Goal: Task Accomplishment & Management: Use online tool/utility

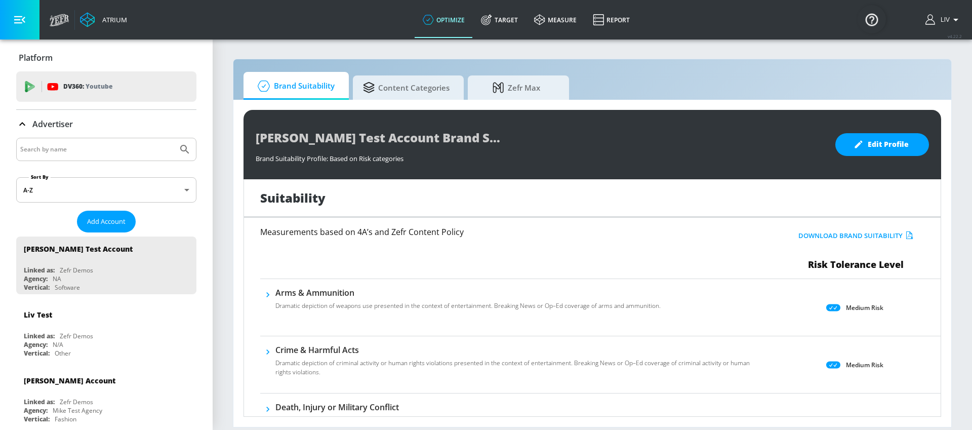
click at [88, 159] on div at bounding box center [106, 149] width 180 height 23
click at [89, 156] on div at bounding box center [106, 149] width 180 height 23
click at [89, 154] on input "Search by name" at bounding box center [96, 149] width 153 height 13
type input "[GEOGRAPHIC_DATA]"
click at [174, 138] on button "Submit Search" at bounding box center [185, 149] width 22 height 22
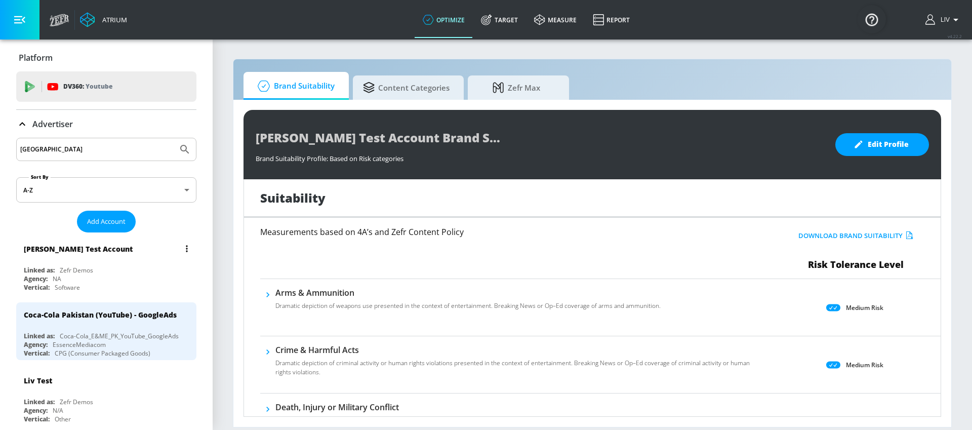
scroll to position [18, 0]
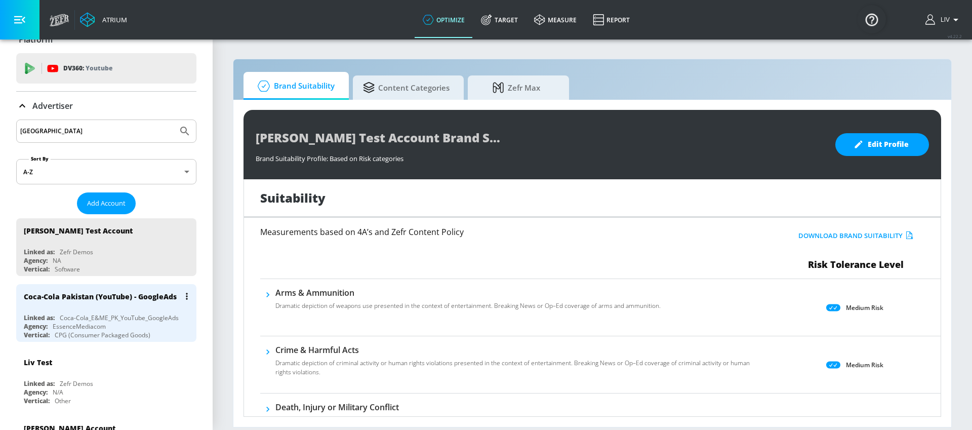
click at [138, 292] on div "Coca-Cola Pakistan (YouTube) - GoogleAds" at bounding box center [100, 297] width 153 height 10
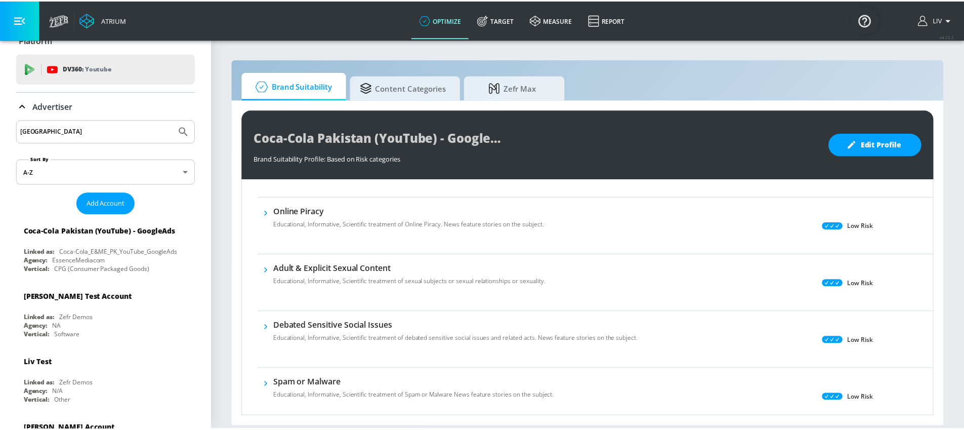
scroll to position [343, 0]
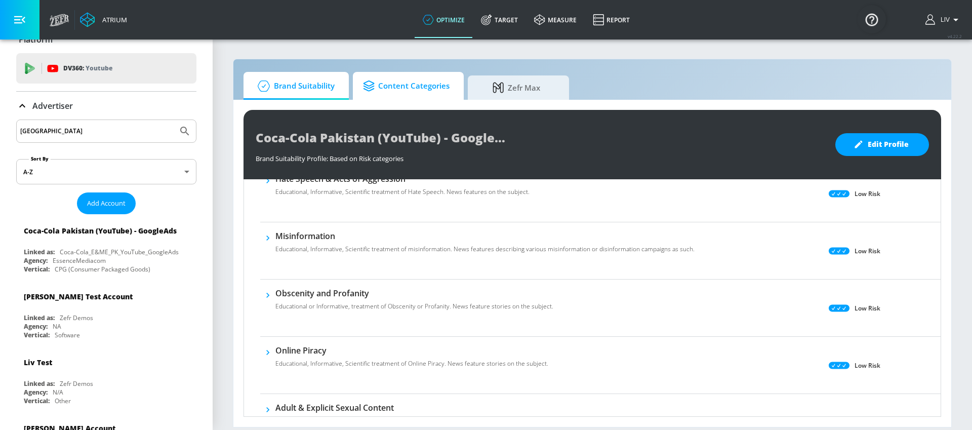
click at [418, 89] on span "Content Categories" at bounding box center [406, 86] width 87 height 24
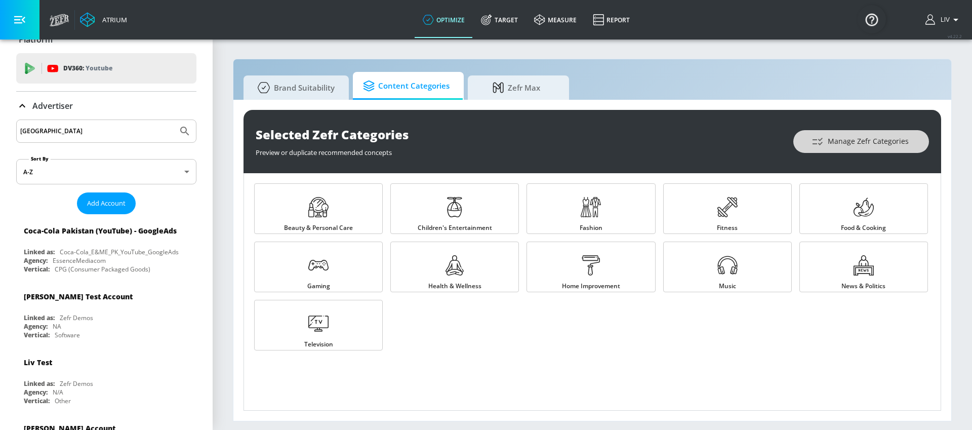
click at [879, 138] on span "Manage Zefr Categories" at bounding box center [861, 141] width 95 height 13
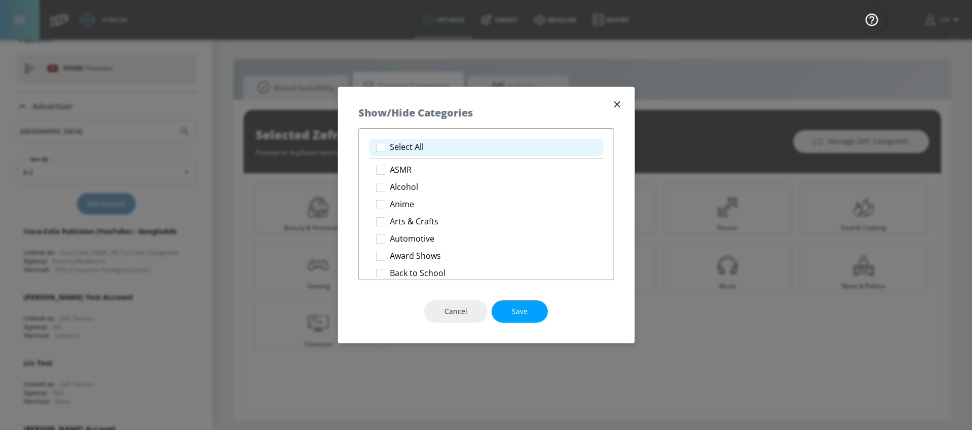
click at [411, 149] on p "Select All" at bounding box center [407, 147] width 34 height 11
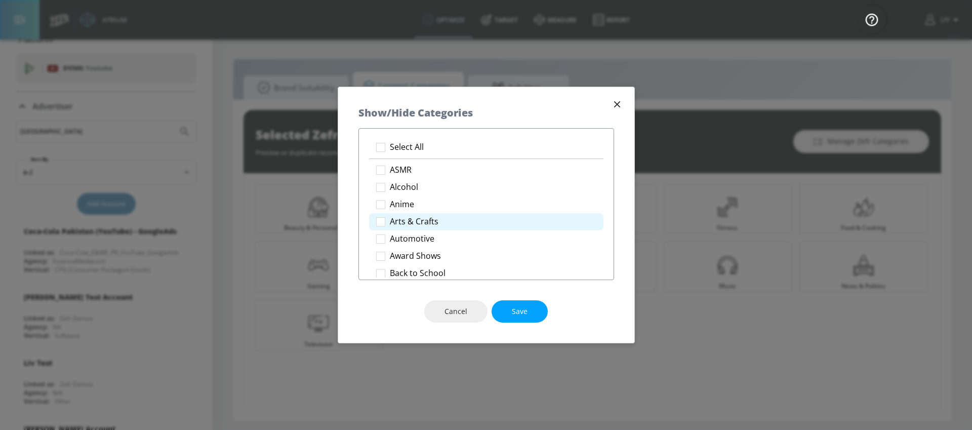
checkbox input "true"
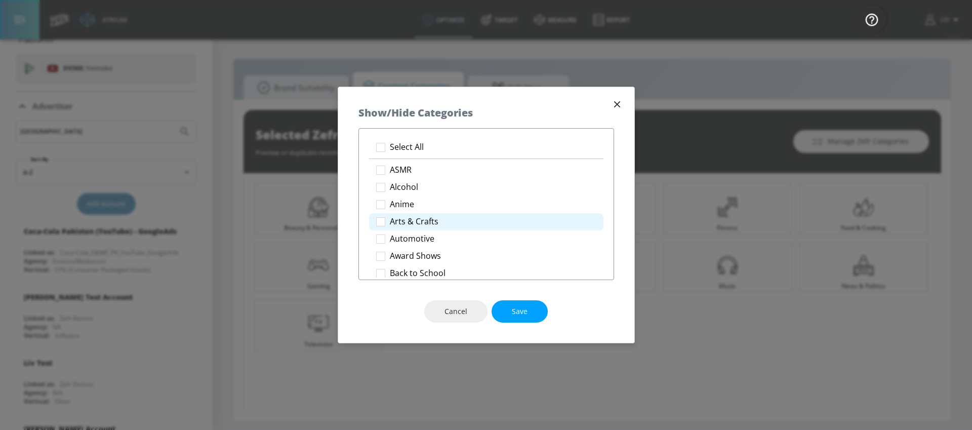
checkbox input "true"
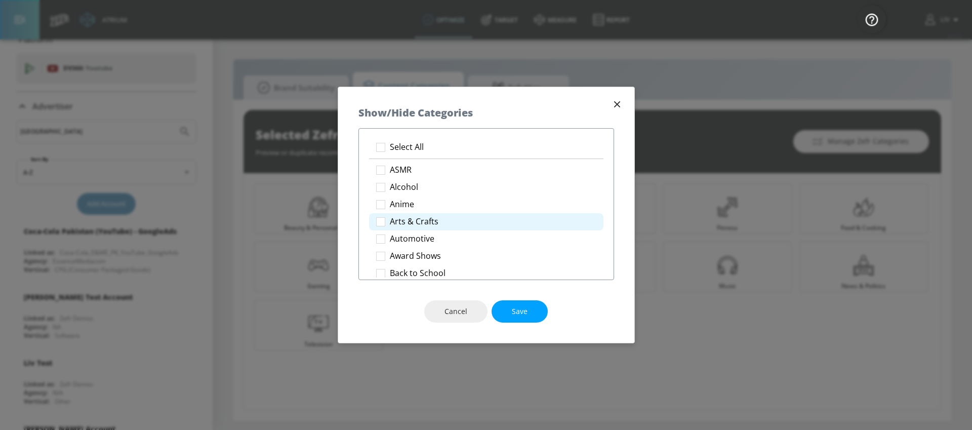
checkbox input "true"
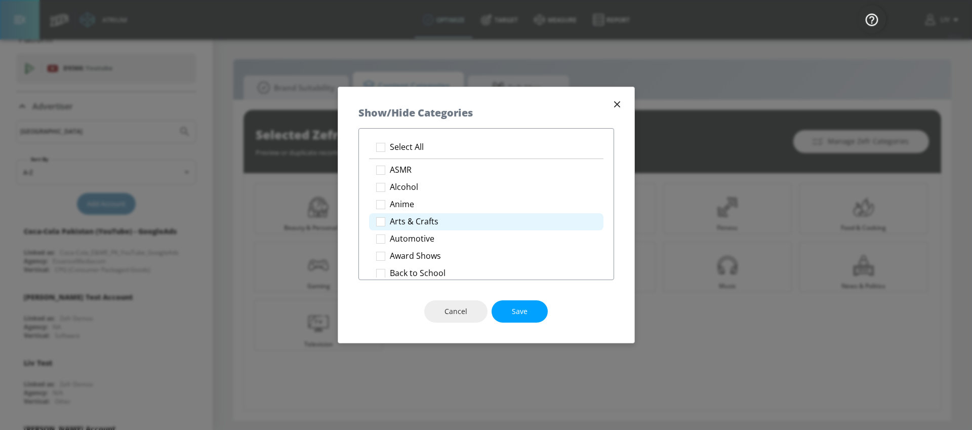
checkbox input "true"
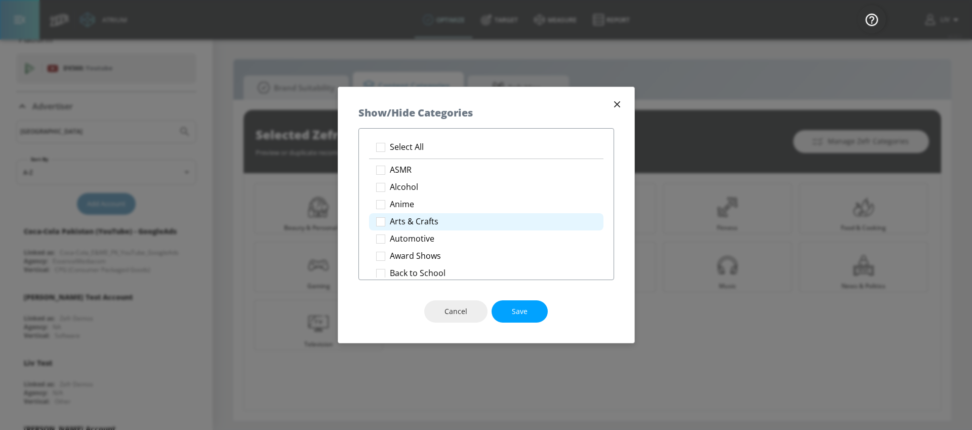
checkbox input "true"
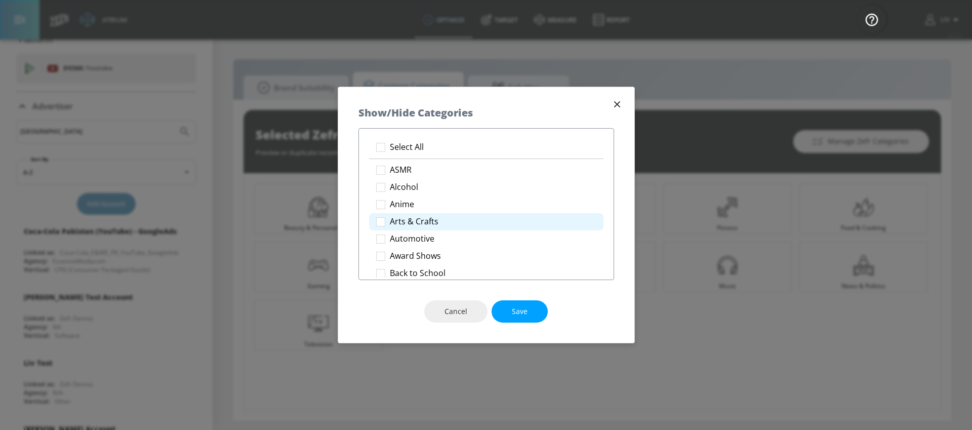
checkbox input "true"
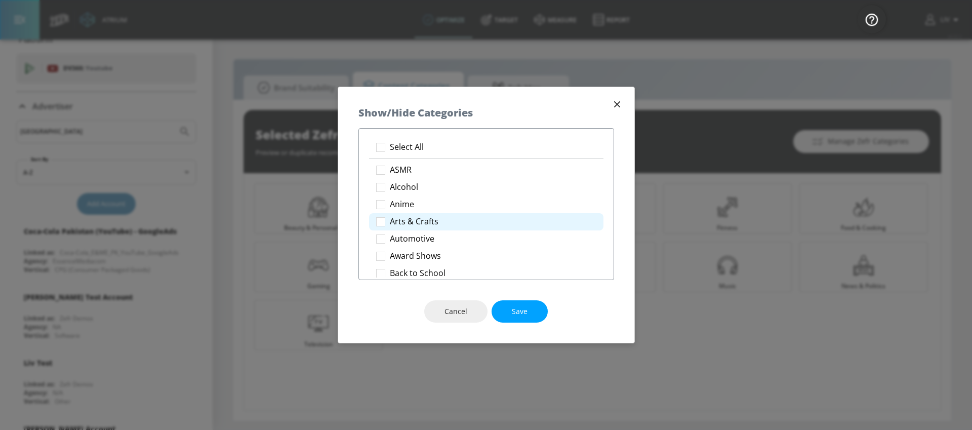
checkbox input "true"
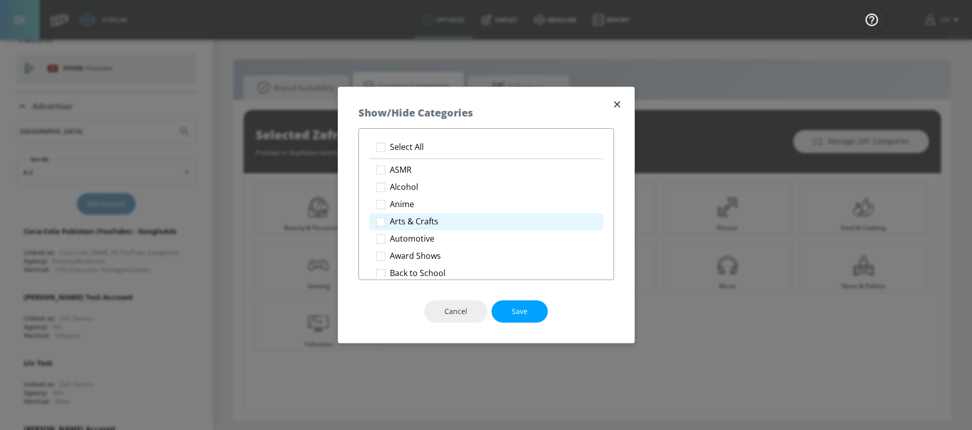
checkbox input "true"
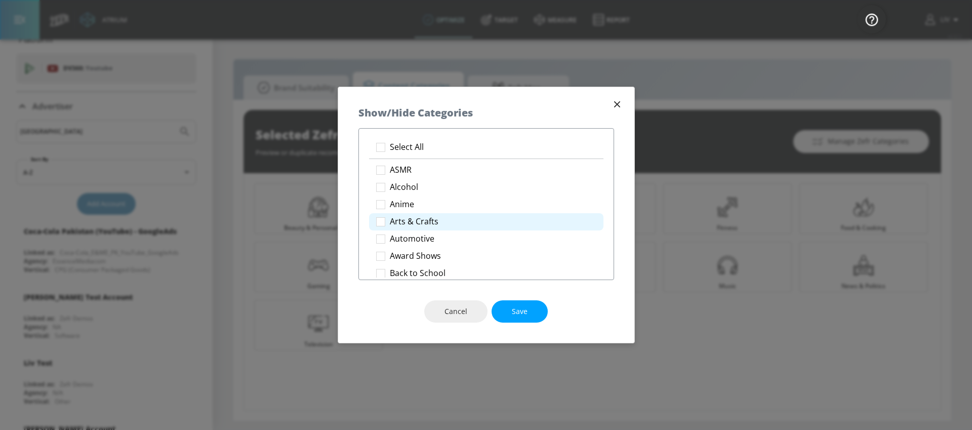
checkbox input "true"
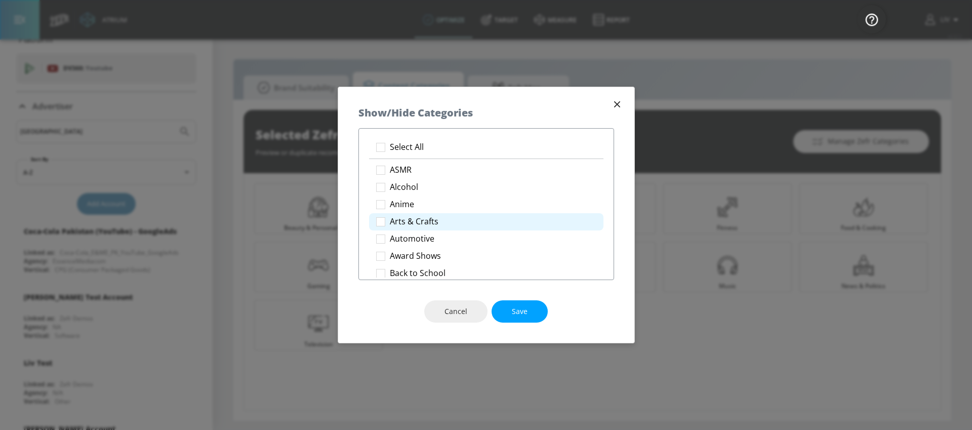
checkbox input "true"
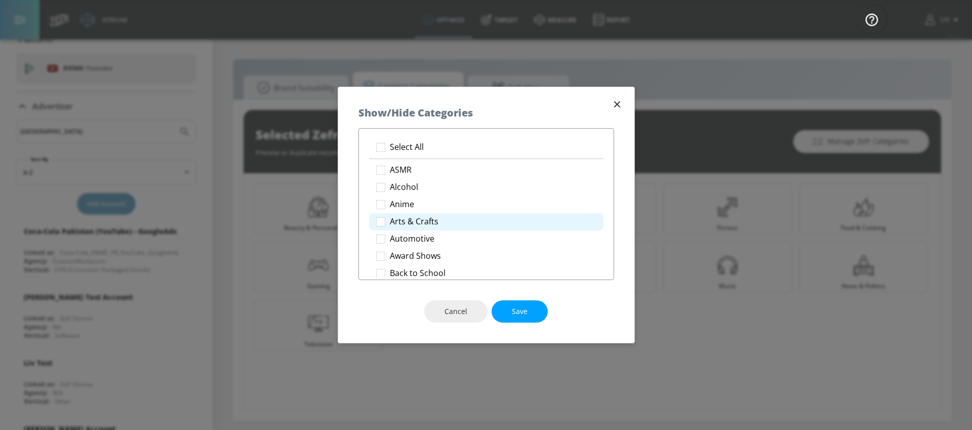
checkbox input "true"
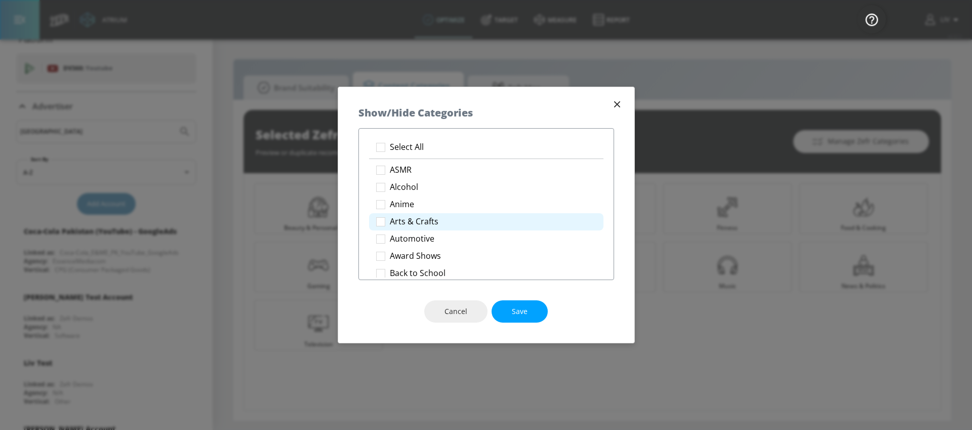
checkbox input "true"
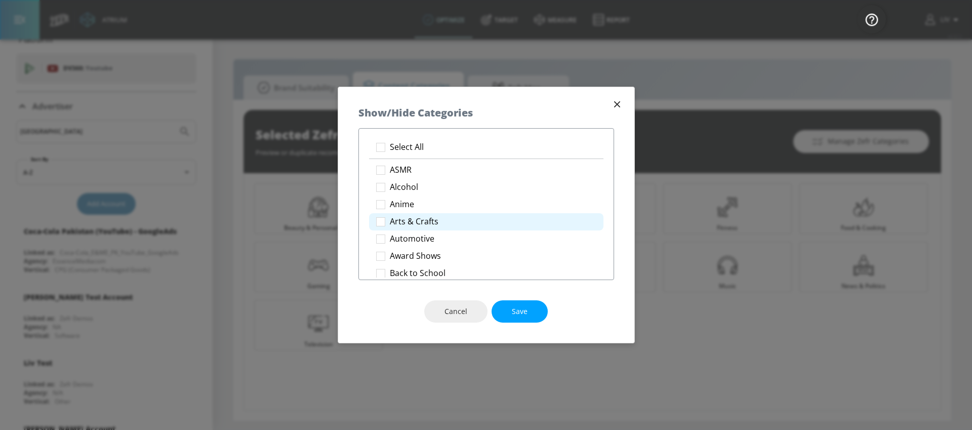
checkbox input "true"
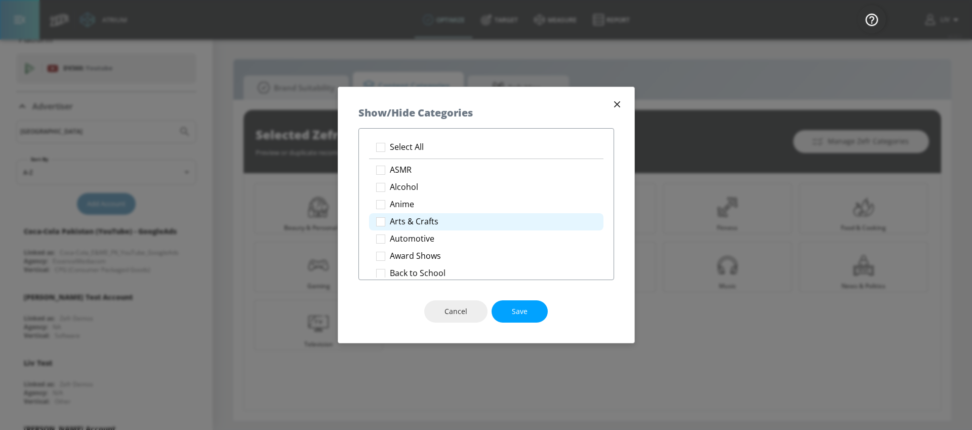
checkbox input "true"
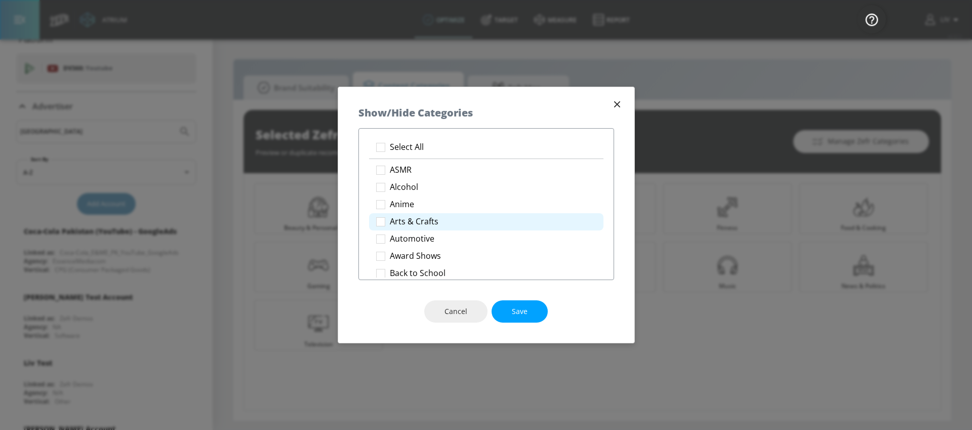
checkbox input "true"
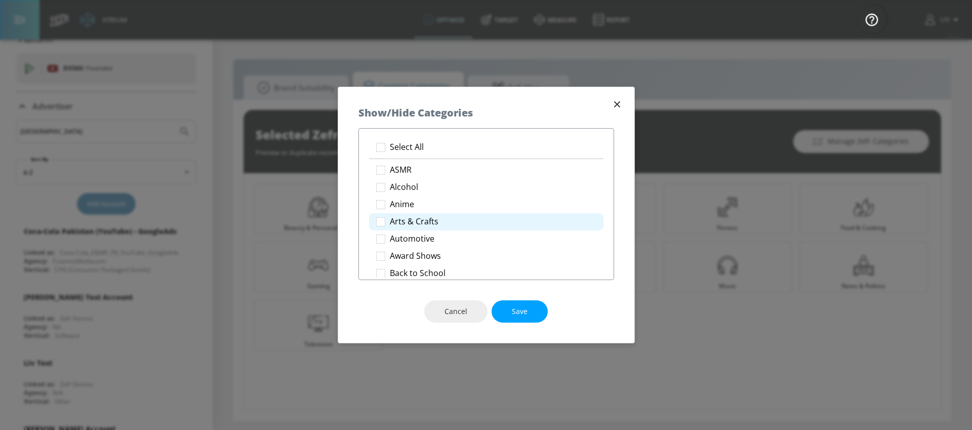
checkbox input "true"
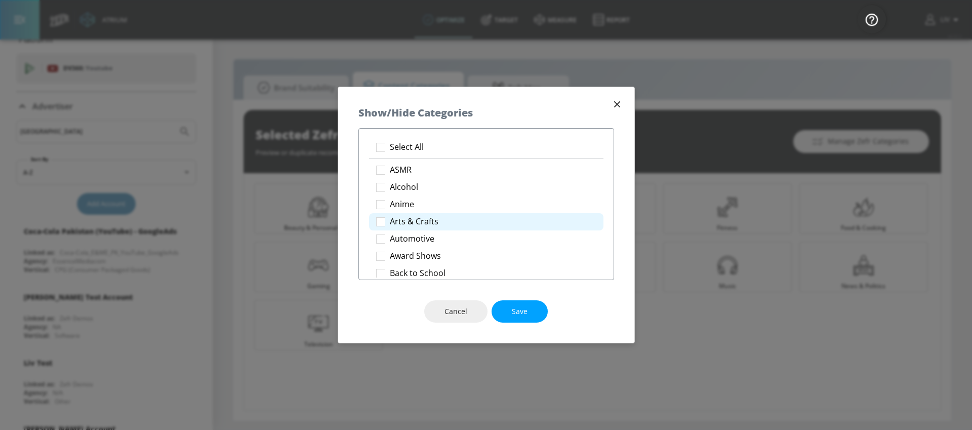
checkbox input "true"
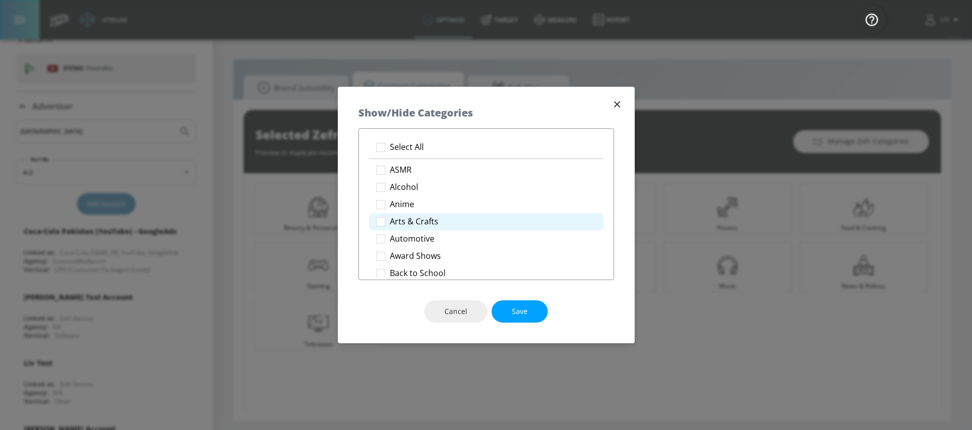
checkbox input "true"
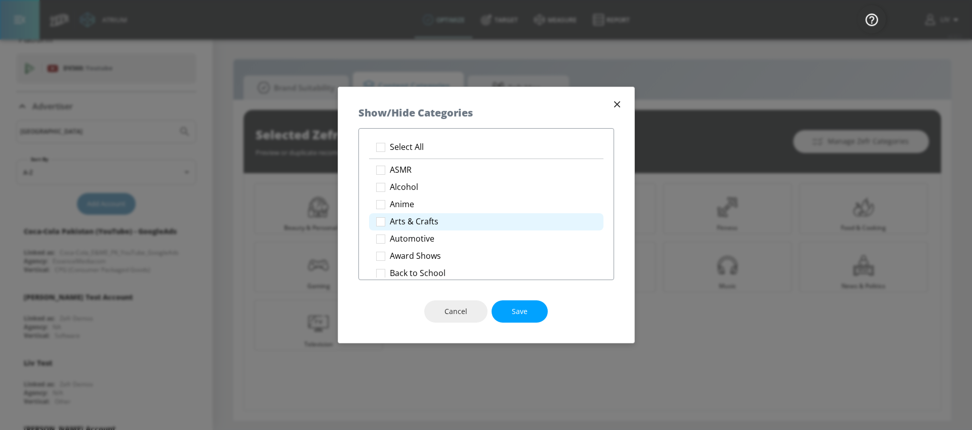
checkbox input "true"
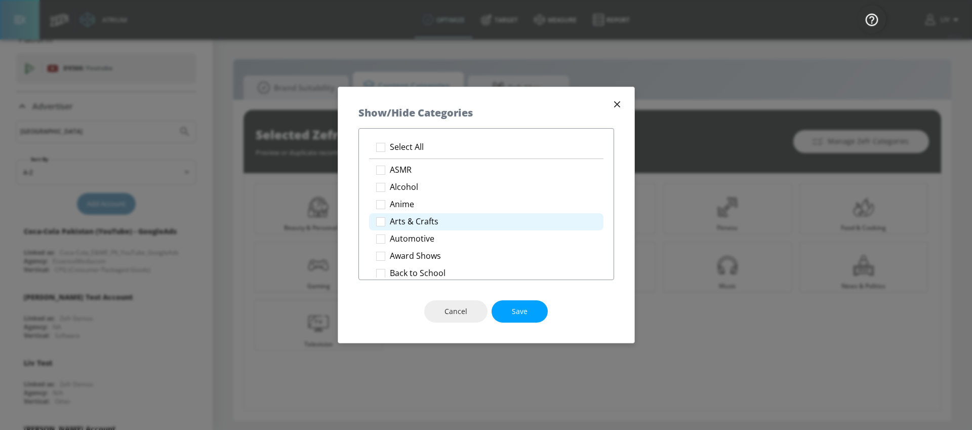
checkbox input "true"
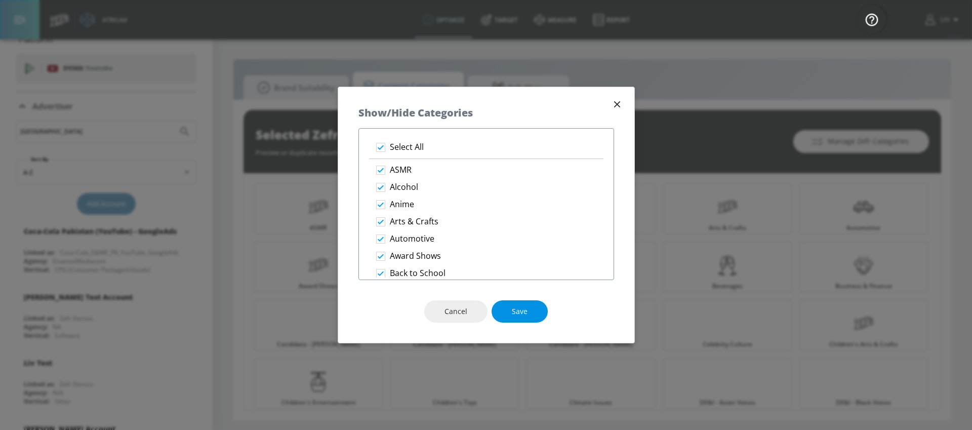
click at [533, 301] on button "Save" at bounding box center [520, 311] width 56 height 23
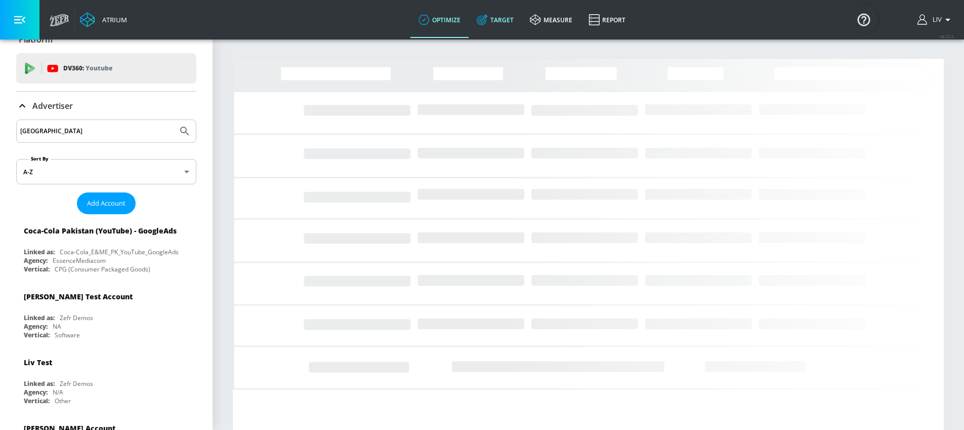
click at [486, 29] on link "Target" at bounding box center [495, 20] width 53 height 36
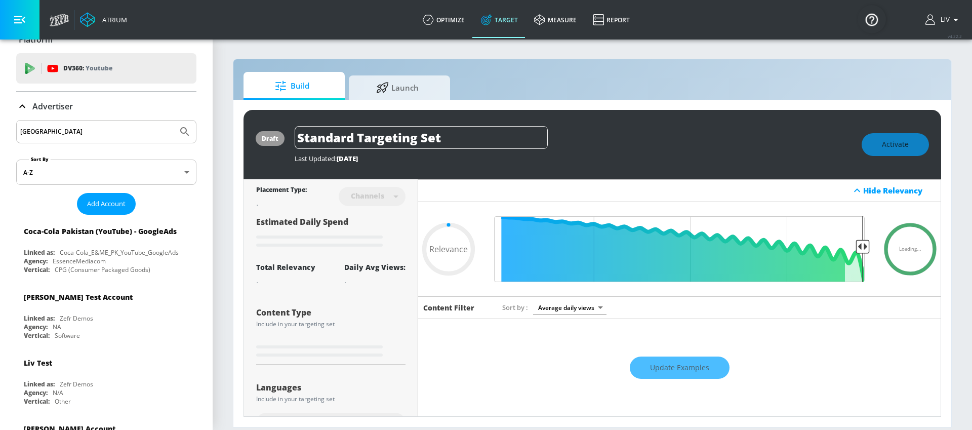
type input "0.05"
click at [414, 90] on span "Launch" at bounding box center [397, 86] width 77 height 24
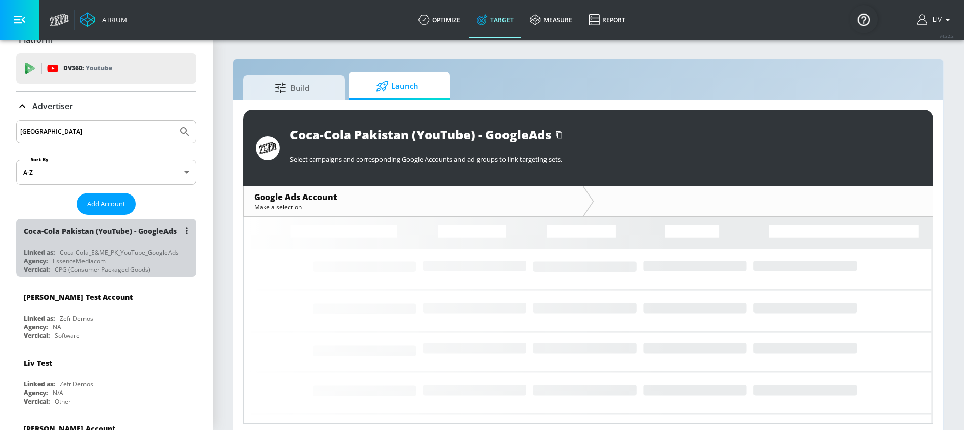
click at [131, 227] on div "Coca-Cola Pakistan (YouTube) - GoogleAds" at bounding box center [100, 231] width 153 height 10
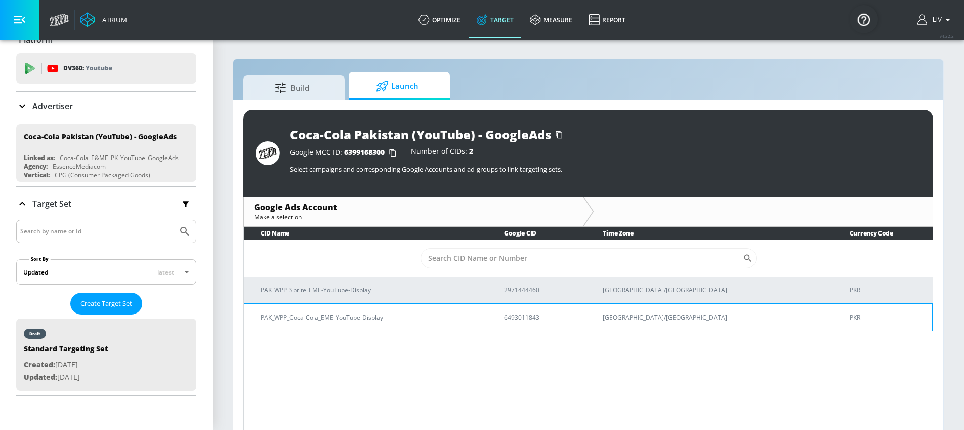
click at [480, 319] on p "PAK_WPP_Coca-Cola_EME-YouTube-Display" at bounding box center [370, 317] width 219 height 11
